Goal: Navigation & Orientation: Find specific page/section

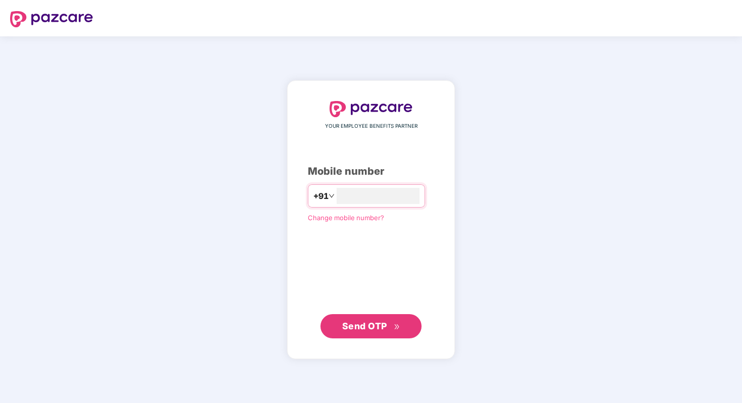
type input "**********"
click at [362, 326] on span "Send OTP" at bounding box center [364, 326] width 45 height 11
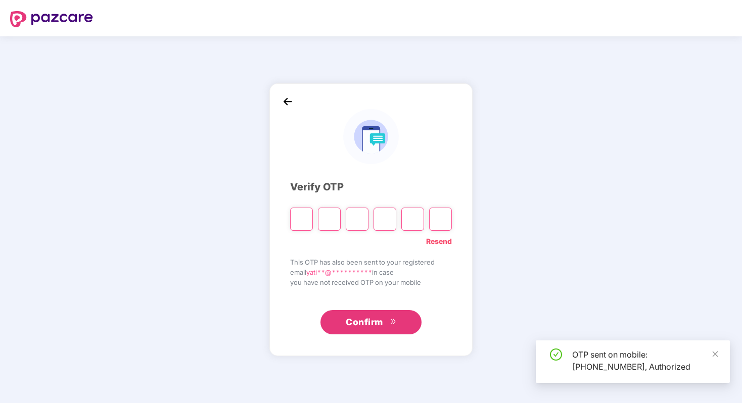
click at [304, 219] on input "Please enter verification code. Digit 1" at bounding box center [301, 219] width 23 height 23
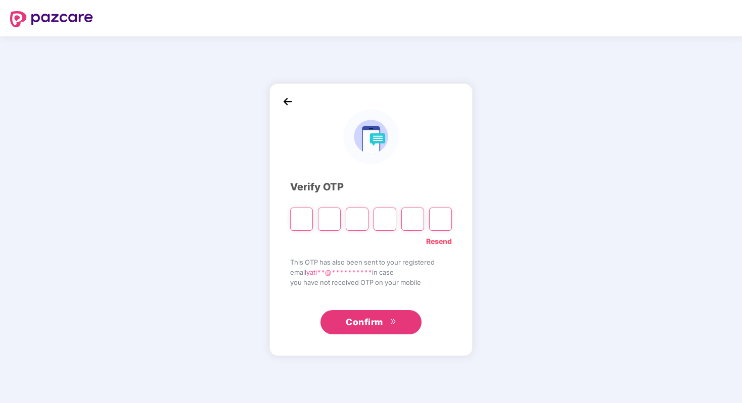
type input "*"
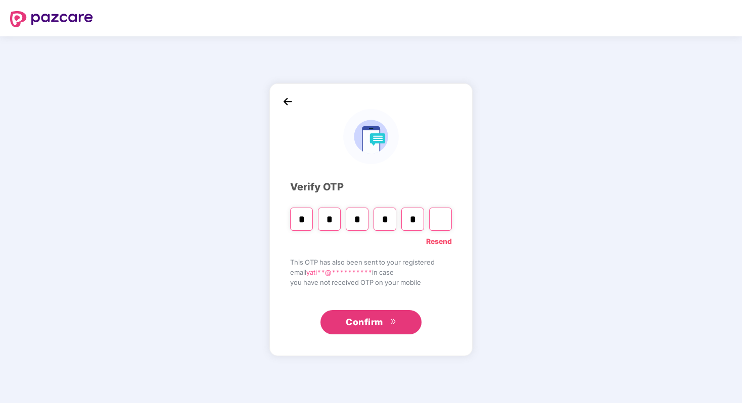
type input "*"
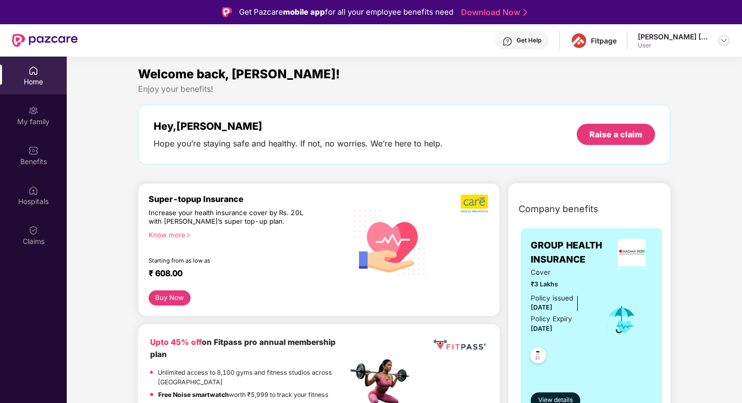
click at [726, 44] on img at bounding box center [724, 40] width 8 height 8
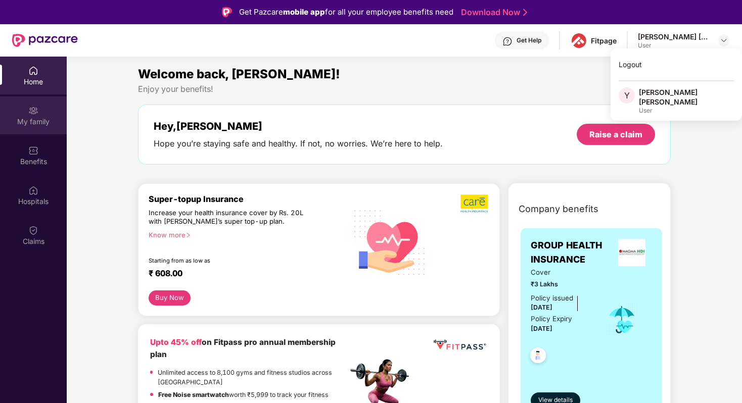
click at [35, 107] on img at bounding box center [33, 111] width 10 height 10
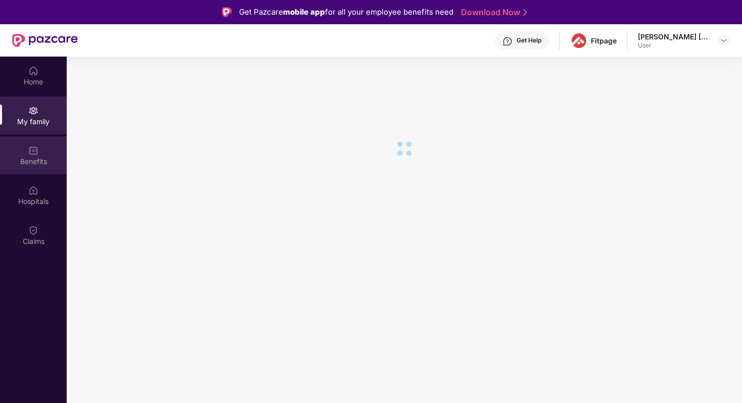
click at [33, 161] on div "Benefits" at bounding box center [33, 162] width 67 height 10
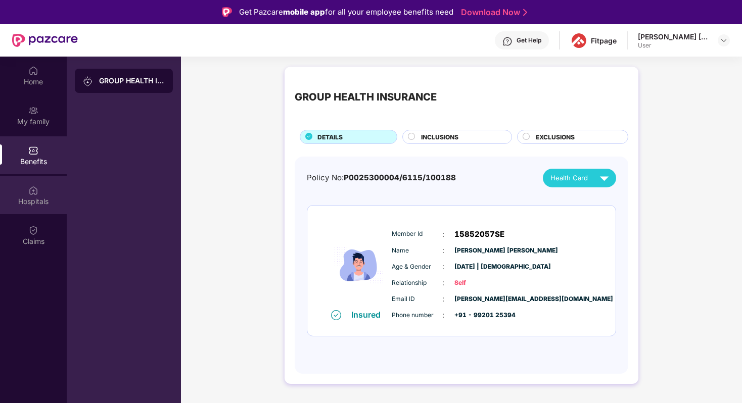
click at [33, 199] on div "Hospitals" at bounding box center [33, 202] width 67 height 10
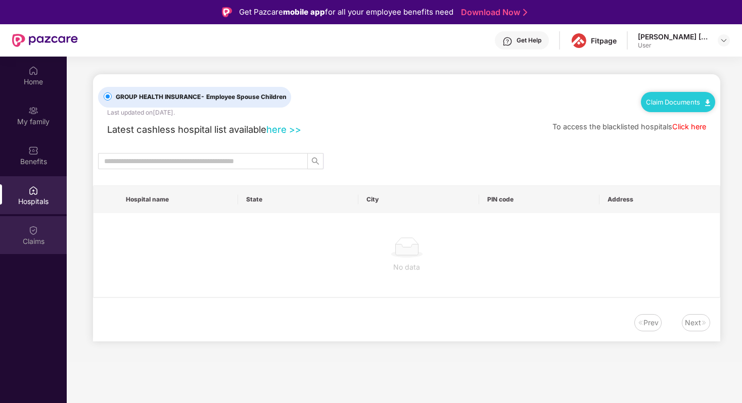
click at [33, 227] on img at bounding box center [33, 230] width 10 height 10
